Goal: Task Accomplishment & Management: Complete application form

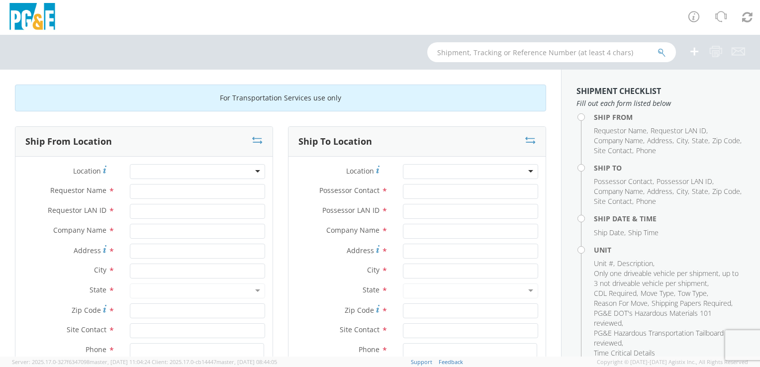
click at [227, 170] on div at bounding box center [197, 171] width 135 height 15
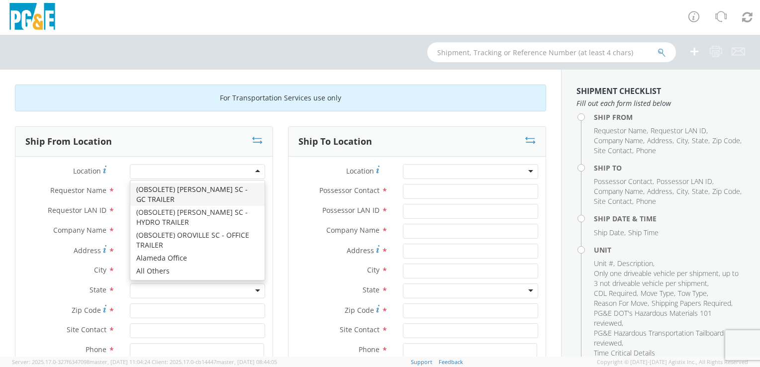
click at [251, 171] on div at bounding box center [197, 171] width 135 height 15
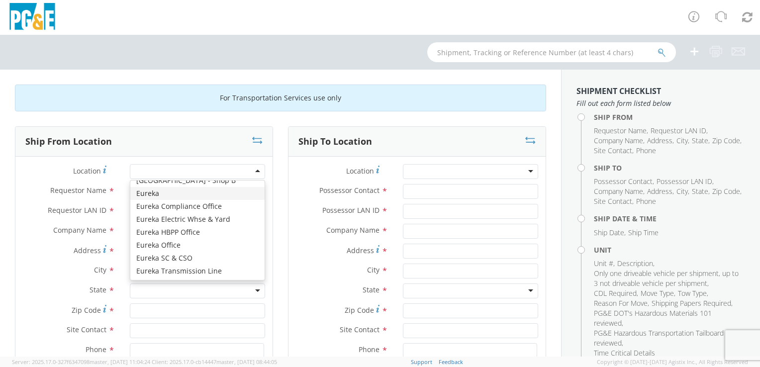
scroll to position [1641, 0]
type input "PG&E"
type input "[STREET_ADDRESS]"
type input "EUREKA"
type input "95501"
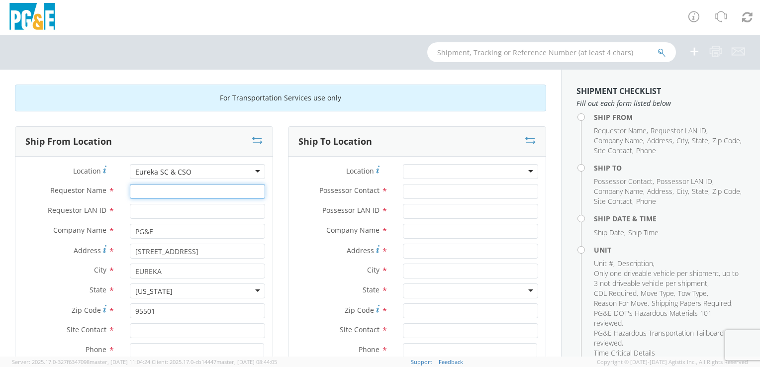
click at [172, 189] on input "Requestor Name *" at bounding box center [197, 191] width 135 height 15
type input "[PERSON_NAME]"
click at [141, 212] on input "Requestor LAN ID *" at bounding box center [197, 211] width 135 height 15
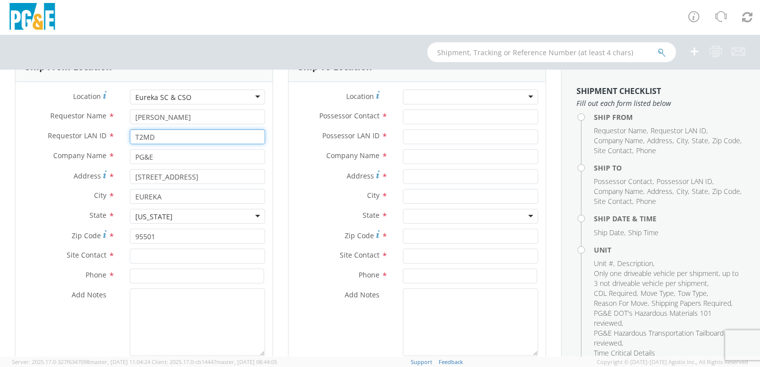
scroll to position [149, 0]
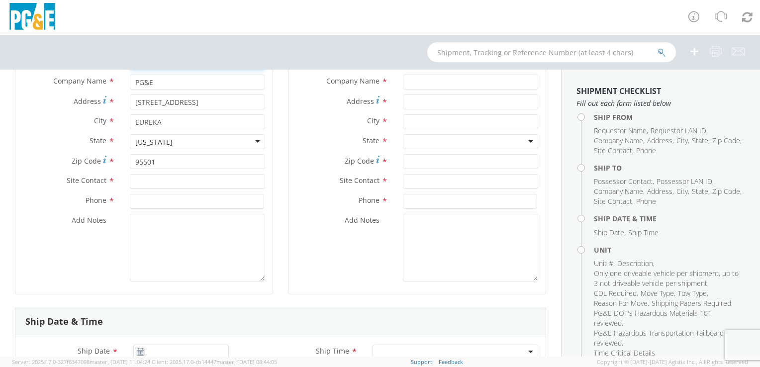
type input "T2MD"
click at [165, 178] on input "text" at bounding box center [197, 181] width 135 height 15
type input "[PERSON_NAME]"
click at [60, 230] on div "Add Notes *" at bounding box center [143, 248] width 257 height 68
click at [163, 200] on input at bounding box center [197, 201] width 134 height 15
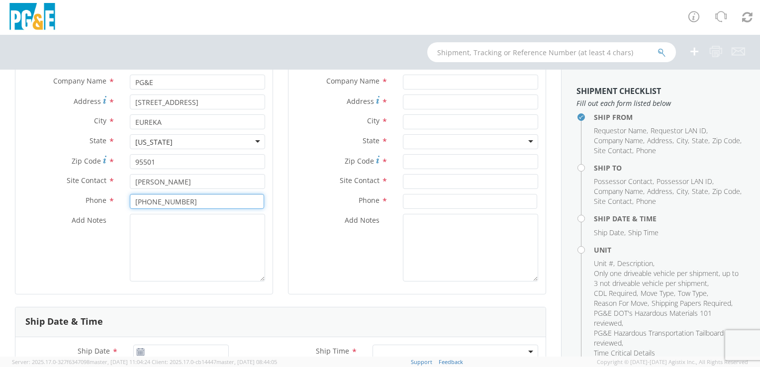
type input "[PHONE_NUMBER]"
click at [156, 220] on textarea "Add Notes *" at bounding box center [197, 248] width 135 height 68
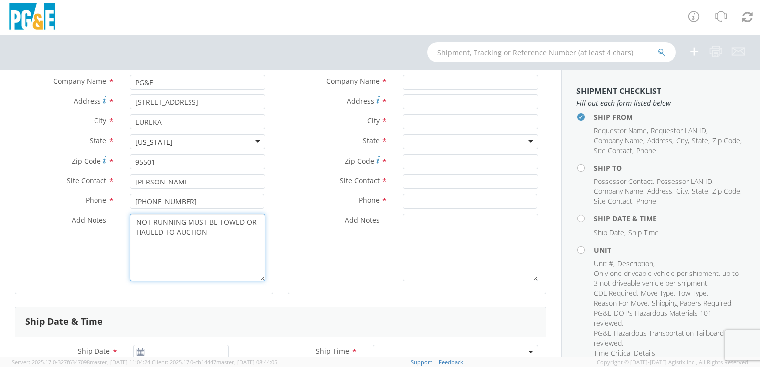
click at [182, 224] on textarea "NOT RUNNING MUST BE TOWED OR HAULED TO AUCTION" at bounding box center [197, 248] width 135 height 68
type textarea "NOT RUNNING, MUST BE TOWED OR HAULED TO AUCTION"
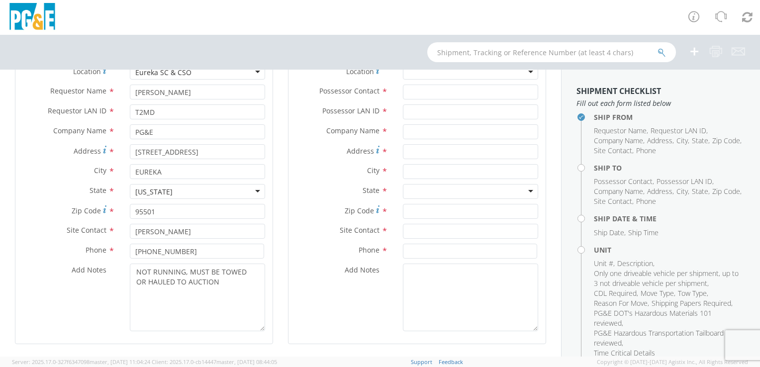
scroll to position [50, 0]
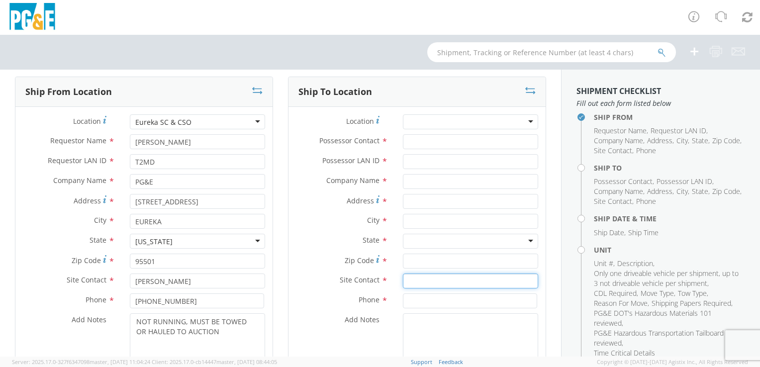
click at [422, 280] on input "text" at bounding box center [470, 281] width 135 height 15
paste input "[PERSON_NAME]"
type input "[PERSON_NAME]"
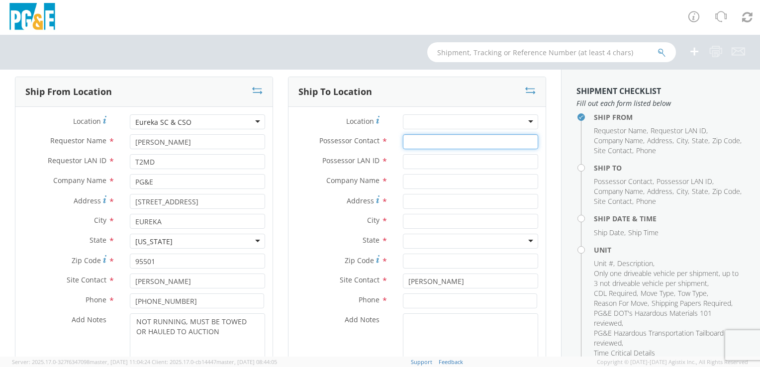
click at [425, 141] on input "Possessor Contact *" at bounding box center [470, 141] width 135 height 15
paste input "[PERSON_NAME]"
type input "[PERSON_NAME]"
click at [429, 165] on input "Possessor LAN ID *" at bounding box center [470, 161] width 135 height 15
type input "NA"
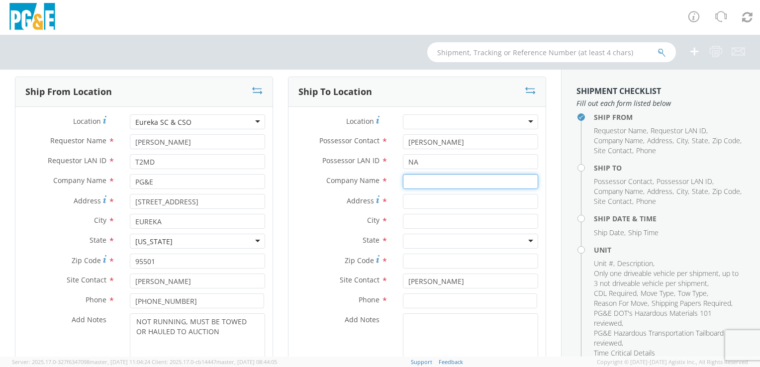
drag, startPoint x: 434, startPoint y: 181, endPoint x: 465, endPoint y: 170, distance: 33.0
click at [435, 181] on input "text" at bounding box center [470, 181] width 135 height 15
click at [450, 176] on input "text" at bounding box center [470, 181] width 135 height 15
paste input "[PERSON_NAME] Sale line – DXL – DXSL"
type input "[PERSON_NAME] Sale line – DXL – DXSL"
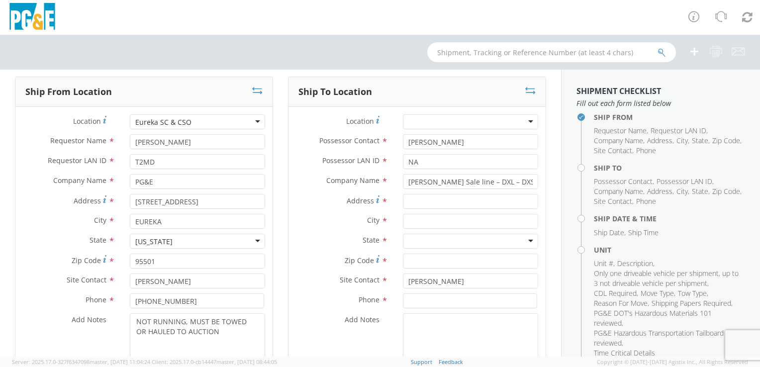
click at [317, 207] on div "Address *" at bounding box center [416, 201] width 257 height 15
click at [453, 200] on input "Address *" at bounding box center [470, 201] width 135 height 15
paste input "[STREET_ADDRESS][PERSON_NAME]"
type input "[STREET_ADDRESS][PERSON_NAME]"
click at [315, 211] on div "Address * [STREET_ADDRESS][PERSON_NAME]" at bounding box center [416, 204] width 257 height 20
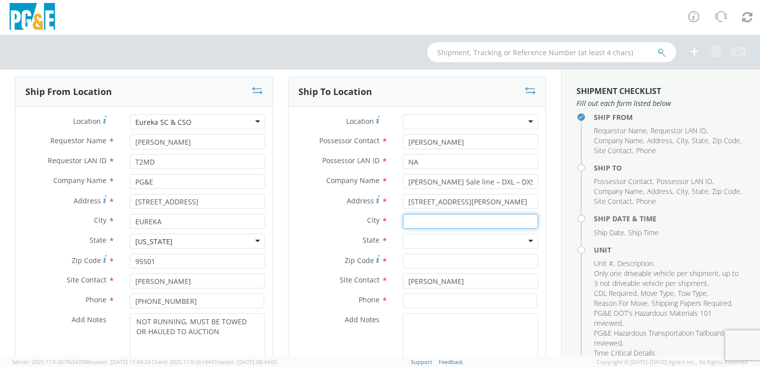
click at [421, 219] on input "text" at bounding box center [470, 221] width 135 height 15
type input "[PERSON_NAME]"
click at [304, 229] on div "City * [PERSON_NAME] Altec Industries - ( Altec - [GEOGRAPHIC_DATA][PERSON_NAME…" at bounding box center [416, 224] width 257 height 20
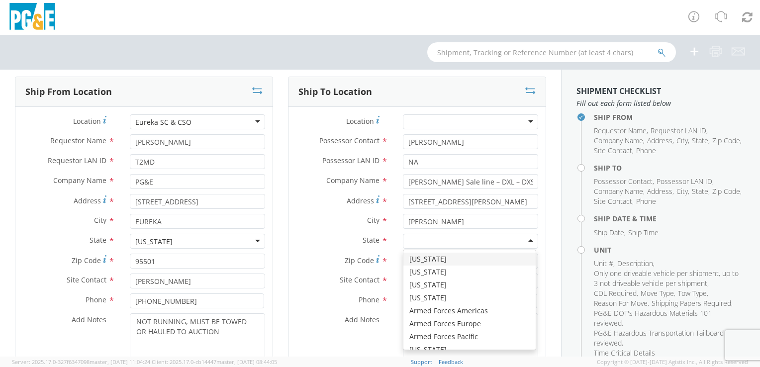
click at [418, 242] on div at bounding box center [470, 241] width 135 height 15
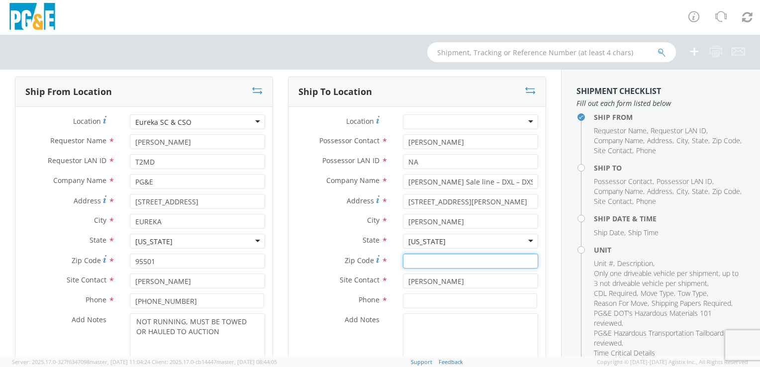
click at [428, 259] on input "Zip Code *" at bounding box center [470, 261] width 135 height 15
type input "95620"
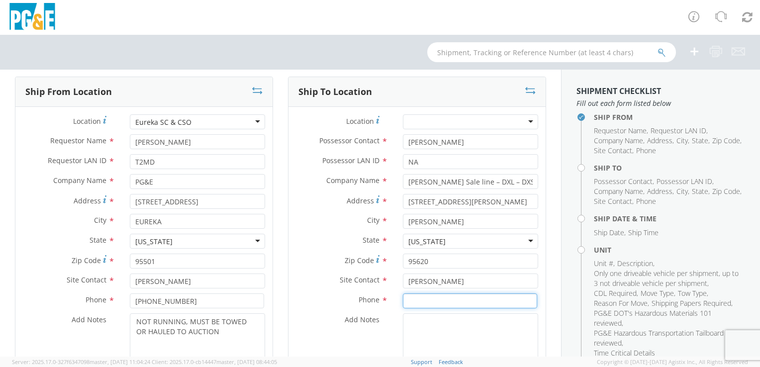
click at [418, 299] on input at bounding box center [470, 300] width 134 height 15
click at [415, 301] on input at bounding box center [470, 300] width 134 height 15
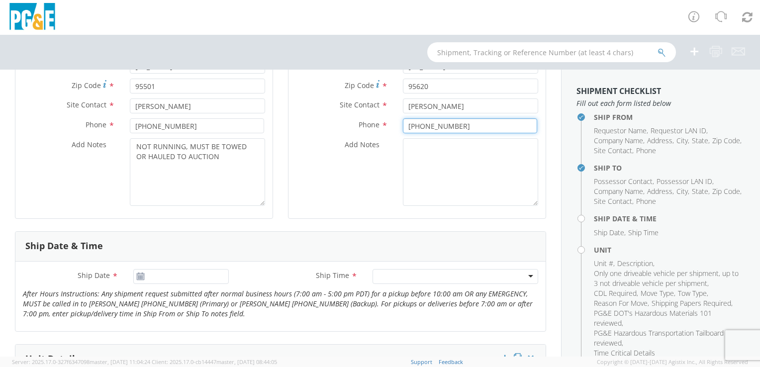
scroll to position [249, 0]
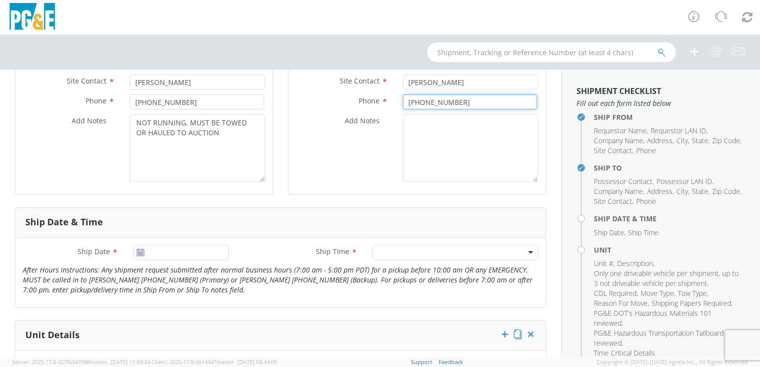
type input "[PHONE_NUMBER]"
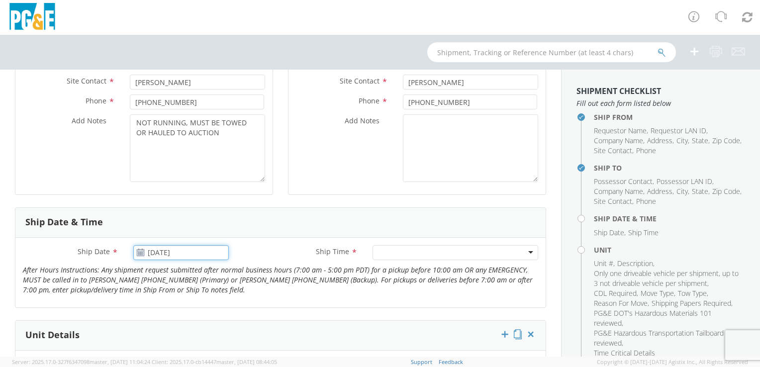
click at [164, 253] on input "[DATE]" at bounding box center [180, 252] width 95 height 15
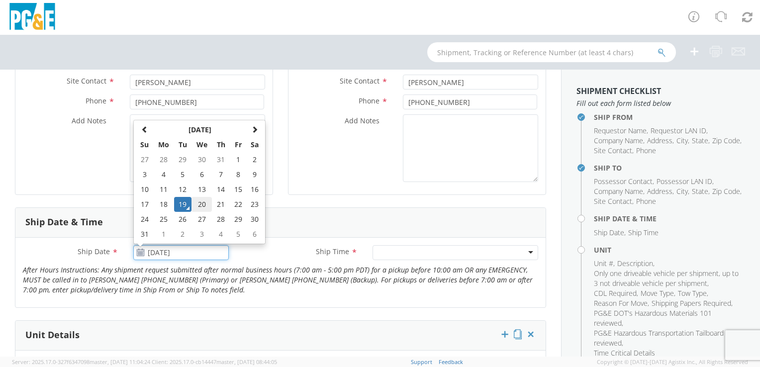
click at [199, 204] on td "20" at bounding box center [201, 204] width 21 height 15
type input "[DATE]"
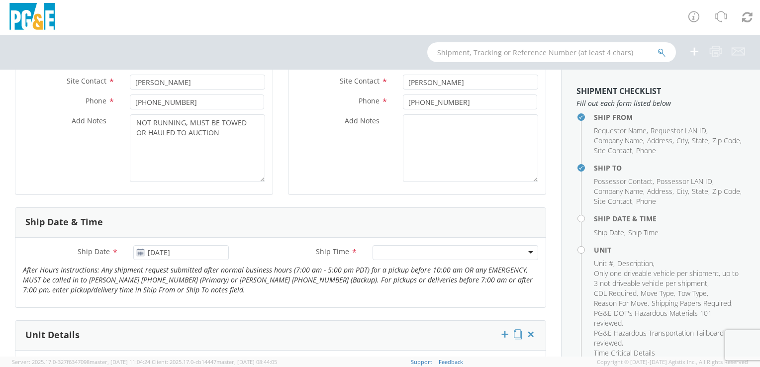
click at [392, 254] on div at bounding box center [456, 252] width 166 height 15
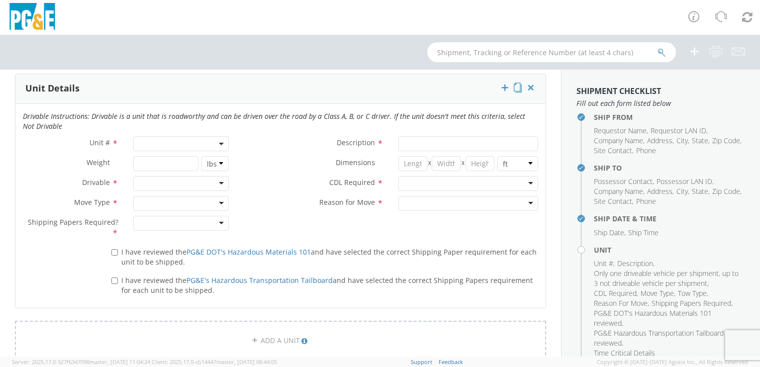
scroll to position [497, 0]
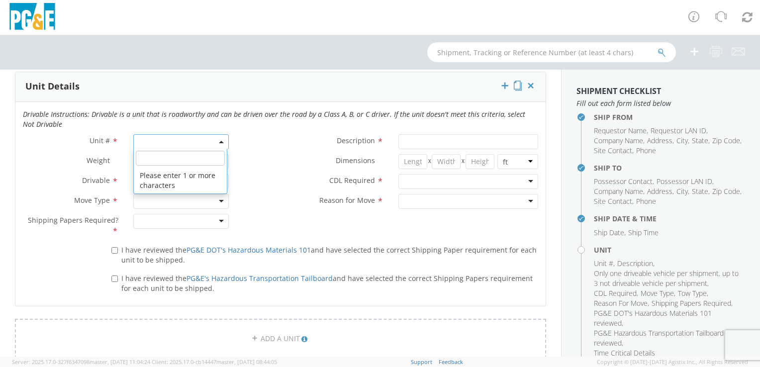
click at [171, 142] on span at bounding box center [180, 141] width 95 height 15
click at [170, 162] on input "search" at bounding box center [180, 158] width 89 height 15
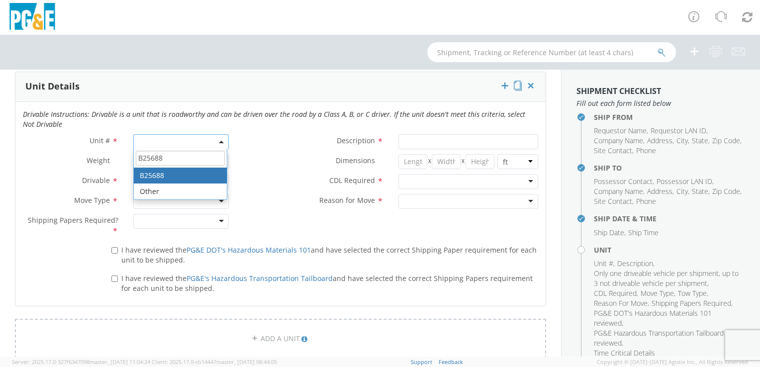
type input "B25688"
type input "TRUCK; TROUBLE W/AERIAL 4X4"
type input "19500"
select select "B25688"
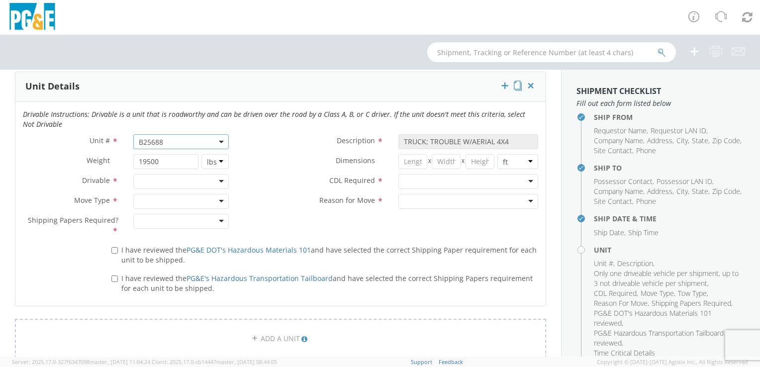
click at [152, 183] on div at bounding box center [180, 181] width 95 height 15
click at [151, 203] on div at bounding box center [180, 201] width 95 height 15
click at [148, 216] on div at bounding box center [180, 221] width 95 height 15
drag, startPoint x: 147, startPoint y: 235, endPoint x: 141, endPoint y: 241, distance: 8.4
click at [114, 248] on input "I have reviewed the PG&E DOT's Hazardous Materials 101 and have selected the co…" at bounding box center [114, 250] width 6 height 6
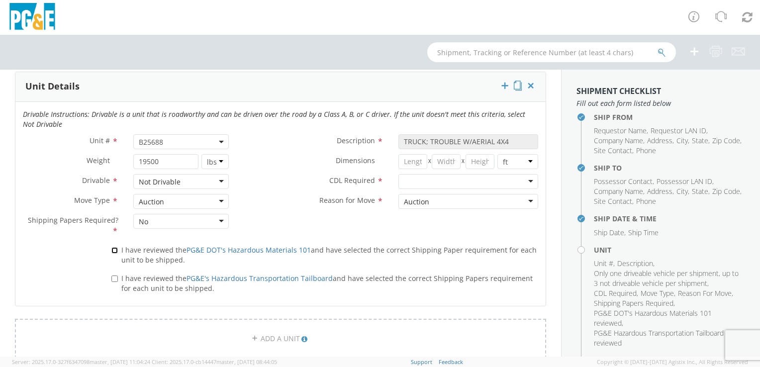
checkbox input "true"
click at [113, 280] on input "I have reviewed the PG&E's Hazardous Transportation Tailboard and have selected…" at bounding box center [114, 279] width 6 height 6
checkbox input "true"
click at [412, 182] on div at bounding box center [468, 181] width 140 height 15
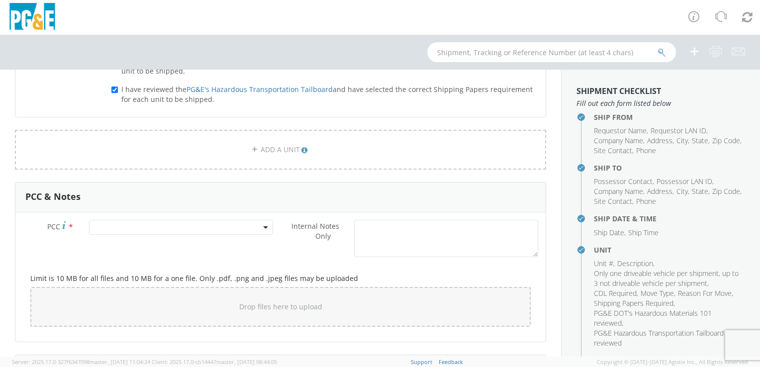
scroll to position [696, 0]
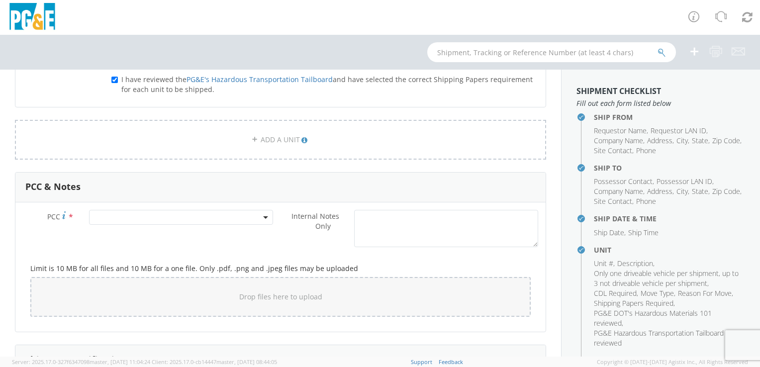
click at [166, 216] on span at bounding box center [181, 217] width 184 height 15
click at [155, 236] on input "number" at bounding box center [180, 233] width 176 height 15
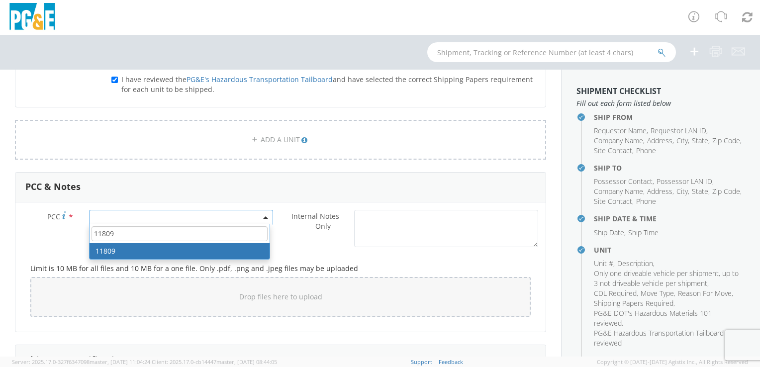
type input "11809"
select select "11809"
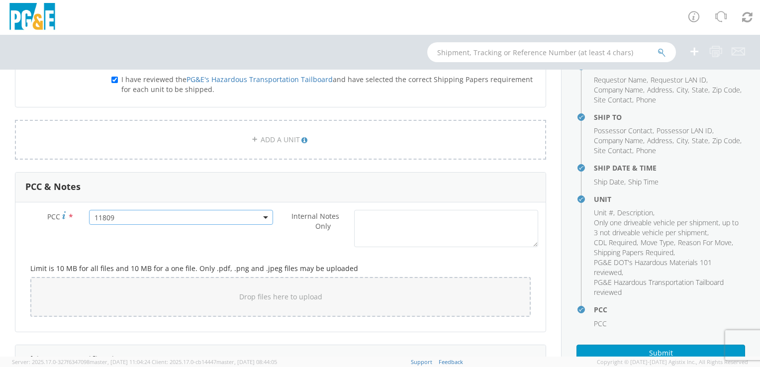
scroll to position [107, 0]
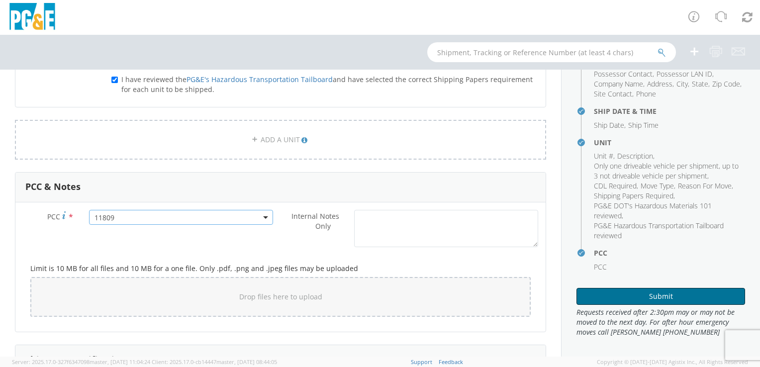
click at [654, 300] on button "Submit" at bounding box center [660, 296] width 169 height 17
